Goal: Navigation & Orientation: Find specific page/section

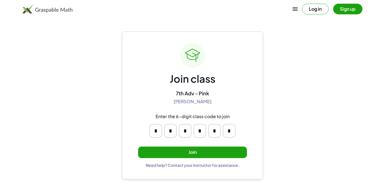
click at [197, 156] on button "Join" at bounding box center [192, 153] width 109 height 12
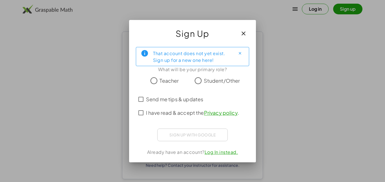
click at [207, 81] on span "Student/Other" at bounding box center [222, 81] width 36 height 8
click at [150, 99] on span "Send me tips & updates" at bounding box center [174, 100] width 57 height 8
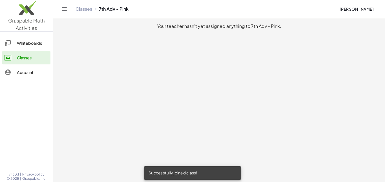
click at [31, 41] on div "Whiteboards" at bounding box center [32, 43] width 31 height 7
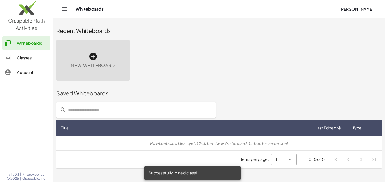
click at [34, 56] on div "Classes" at bounding box center [32, 57] width 31 height 7
